Goal: Task Accomplishment & Management: Use online tool/utility

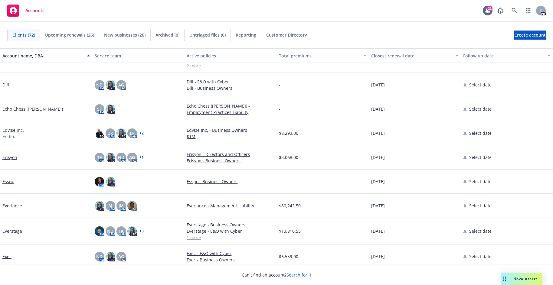
scroll to position [635, 0]
click at [526, 12] on icon "button" at bounding box center [528, 10] width 5 height 5
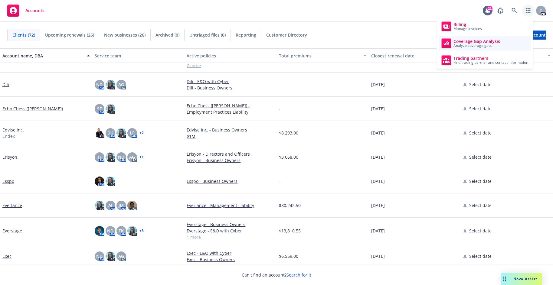
click at [482, 46] on span "Analyze coverage gaps" at bounding box center [477, 46] width 47 height 4
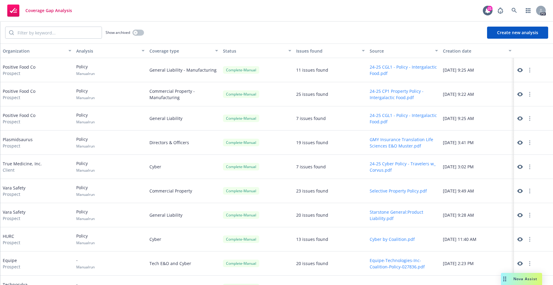
click at [523, 36] on button "Create new analysis" at bounding box center [517, 33] width 61 height 12
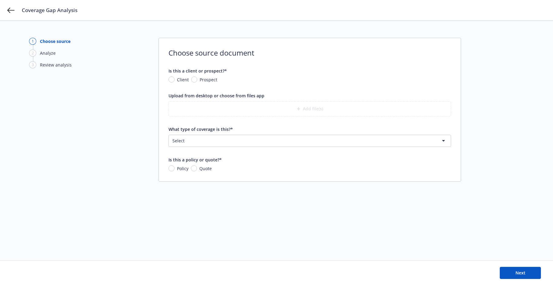
click at [175, 81] on span "Client" at bounding box center [182, 80] width 14 height 6
click at [175, 81] on input "Client" at bounding box center [172, 80] width 6 height 6
radio input "true"
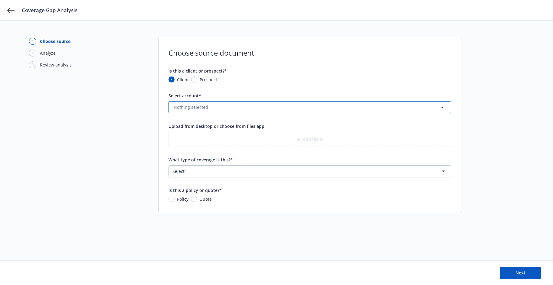
click at [187, 110] on button "Nothing selected" at bounding box center [310, 107] width 283 height 12
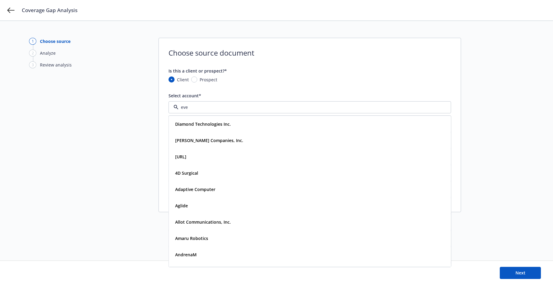
type input "ever"
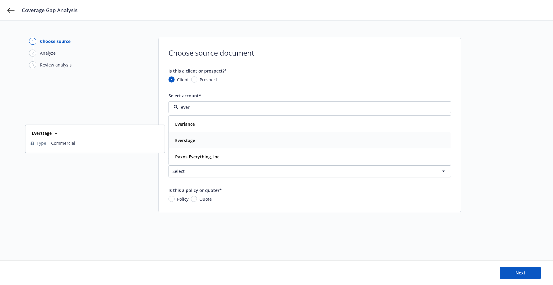
click at [196, 144] on div "Everstage" at bounding box center [185, 140] width 24 height 9
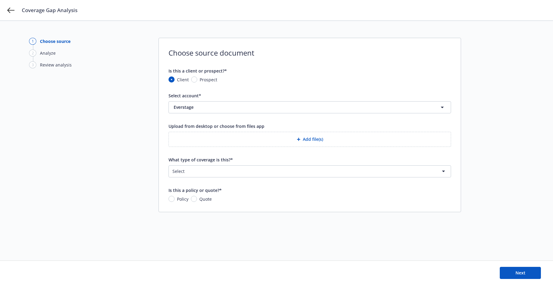
click at [311, 138] on button "Add file(s)" at bounding box center [310, 139] width 283 height 15
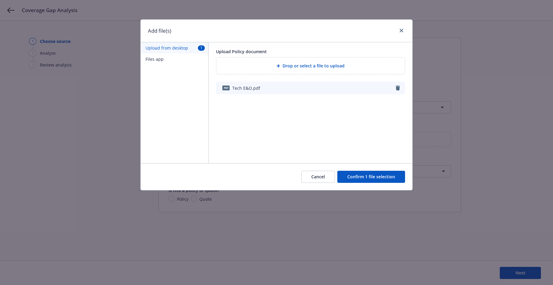
click at [363, 179] on button "Confirm 1 file selection" at bounding box center [371, 177] width 68 height 12
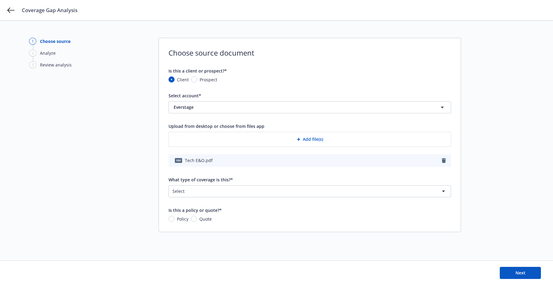
click at [225, 191] on html "Coverage Gap Analysis 1 Choose source 2 Analyze 3 Review analysis Choose source…" at bounding box center [276, 142] width 553 height 285
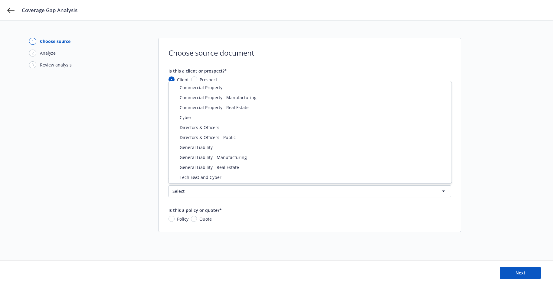
select select "ERRORS_AND_OMISSIONS"
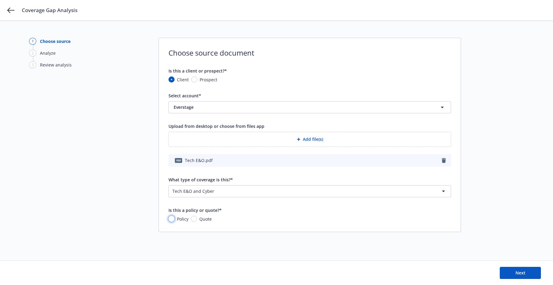
click at [172, 220] on input "Policy" at bounding box center [172, 219] width 6 height 6
radio input "true"
click at [522, 278] on button "Next" at bounding box center [520, 273] width 41 height 12
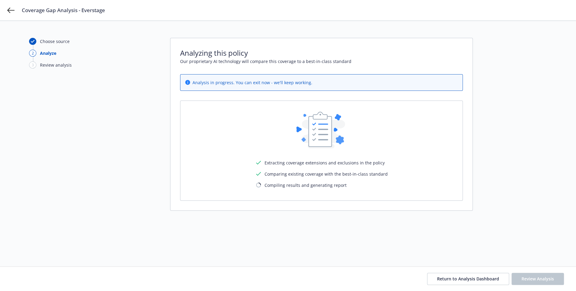
click at [81, 232] on div "Choose source 2 Analyze 3 Review analysis" at bounding box center [62, 144] width 67 height 212
click at [14, 13] on icon at bounding box center [10, 10] width 7 height 7
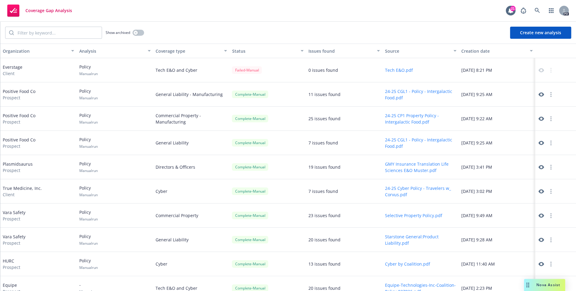
click at [240, 72] on div "Failed - Manual" at bounding box center [247, 70] width 30 height 8
click at [50, 76] on div "Everstage Client" at bounding box center [38, 70] width 76 height 24
click at [323, 69] on div "0 issues found" at bounding box center [323, 70] width 30 height 6
click at [252, 72] on div "Failed - Manual" at bounding box center [247, 70] width 30 height 8
click at [542, 72] on icon at bounding box center [540, 69] width 5 height 5
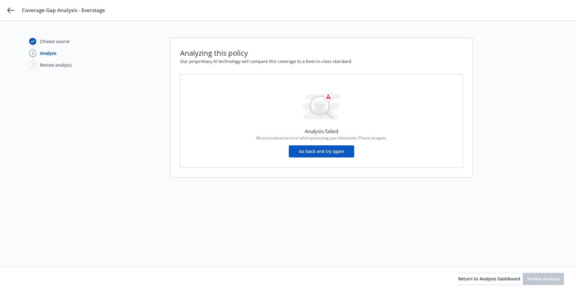
click at [326, 154] on button "Go back and try again" at bounding box center [321, 151] width 65 height 12
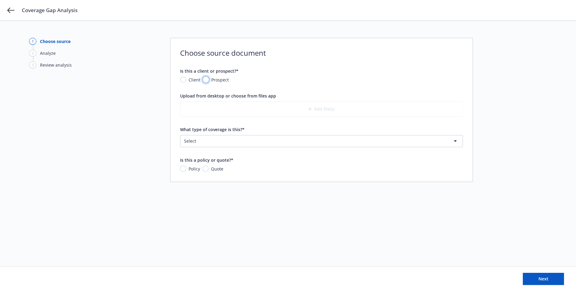
click at [205, 80] on input "Prospect" at bounding box center [206, 80] width 6 height 6
radio input "true"
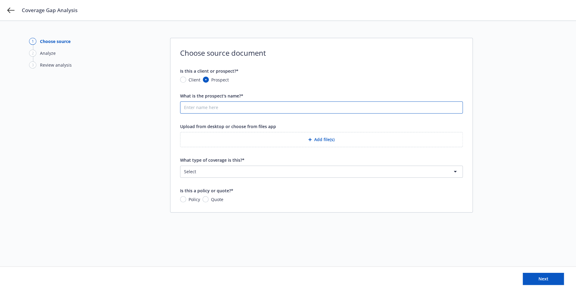
click at [204, 111] on input "What is the prospect's name?*" at bounding box center [321, 108] width 282 height 12
type input "Everstage"
click at [326, 139] on button "Add file(s)" at bounding box center [321, 139] width 283 height 15
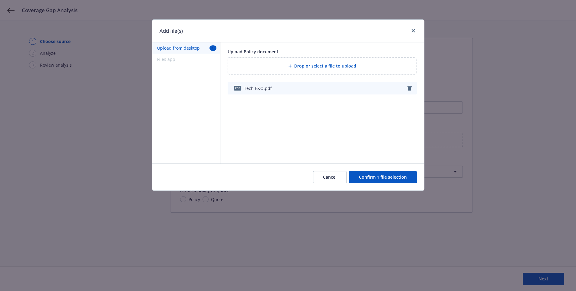
click at [373, 178] on button "Confirm 1 file selection" at bounding box center [383, 177] width 68 height 12
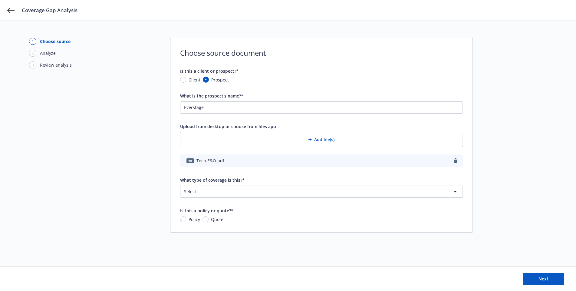
click at [261, 192] on html "Coverage Gap Analysis 1 Choose source 2 Analyze 3 Review analysis Choose source…" at bounding box center [288, 145] width 576 height 291
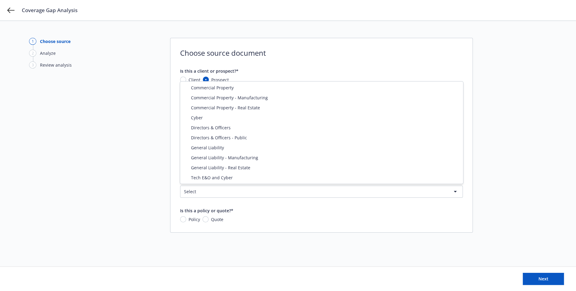
select select "ERRORS_AND_OMISSIONS"
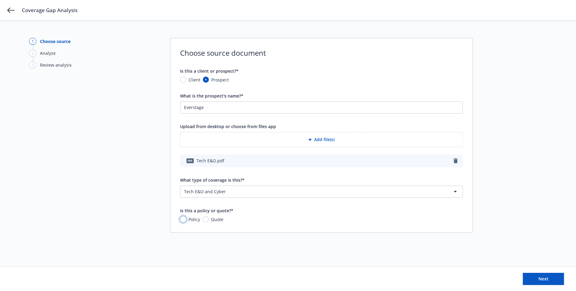
click at [184, 217] on input "Policy" at bounding box center [183, 219] width 6 height 6
radio input "true"
click at [545, 275] on button "Next" at bounding box center [543, 279] width 41 height 12
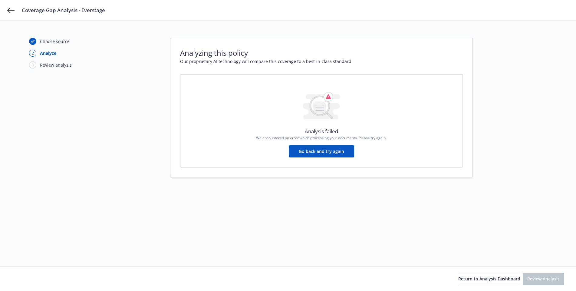
click at [7, 12] on div "Coverage Gap Analysis - Everstage" at bounding box center [288, 10] width 576 height 21
click at [7, 10] on div "Coverage Gap Analysis - Everstage" at bounding box center [288, 10] width 576 height 21
click at [9, 12] on icon at bounding box center [10, 10] width 7 height 5
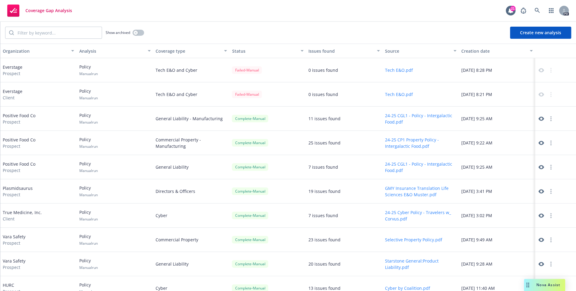
click at [542, 284] on span "Nova Assist" at bounding box center [548, 284] width 24 height 5
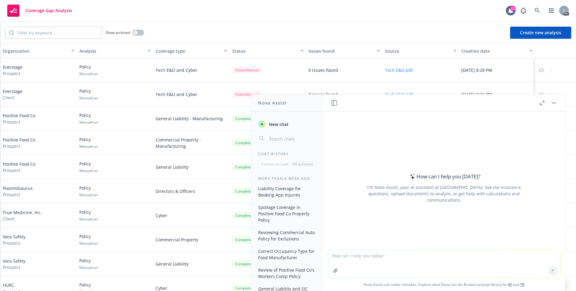
click at [390, 268] on textarea at bounding box center [444, 264] width 232 height 28
type textarea "Can you perform a coverage analysis on this Tech E&O/Cyber Policy?"
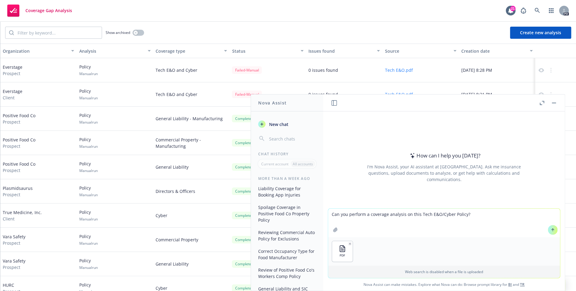
click at [554, 231] on icon at bounding box center [553, 230] width 4 height 4
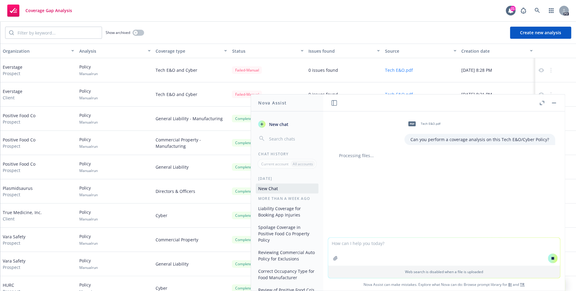
click at [543, 102] on icon "button" at bounding box center [542, 103] width 5 height 4
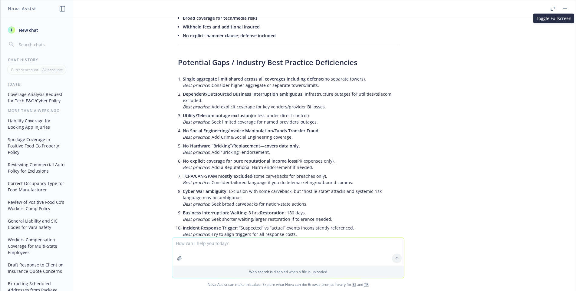
scroll to position [372, 0]
